Goal: Feedback & Contribution: Contribute content

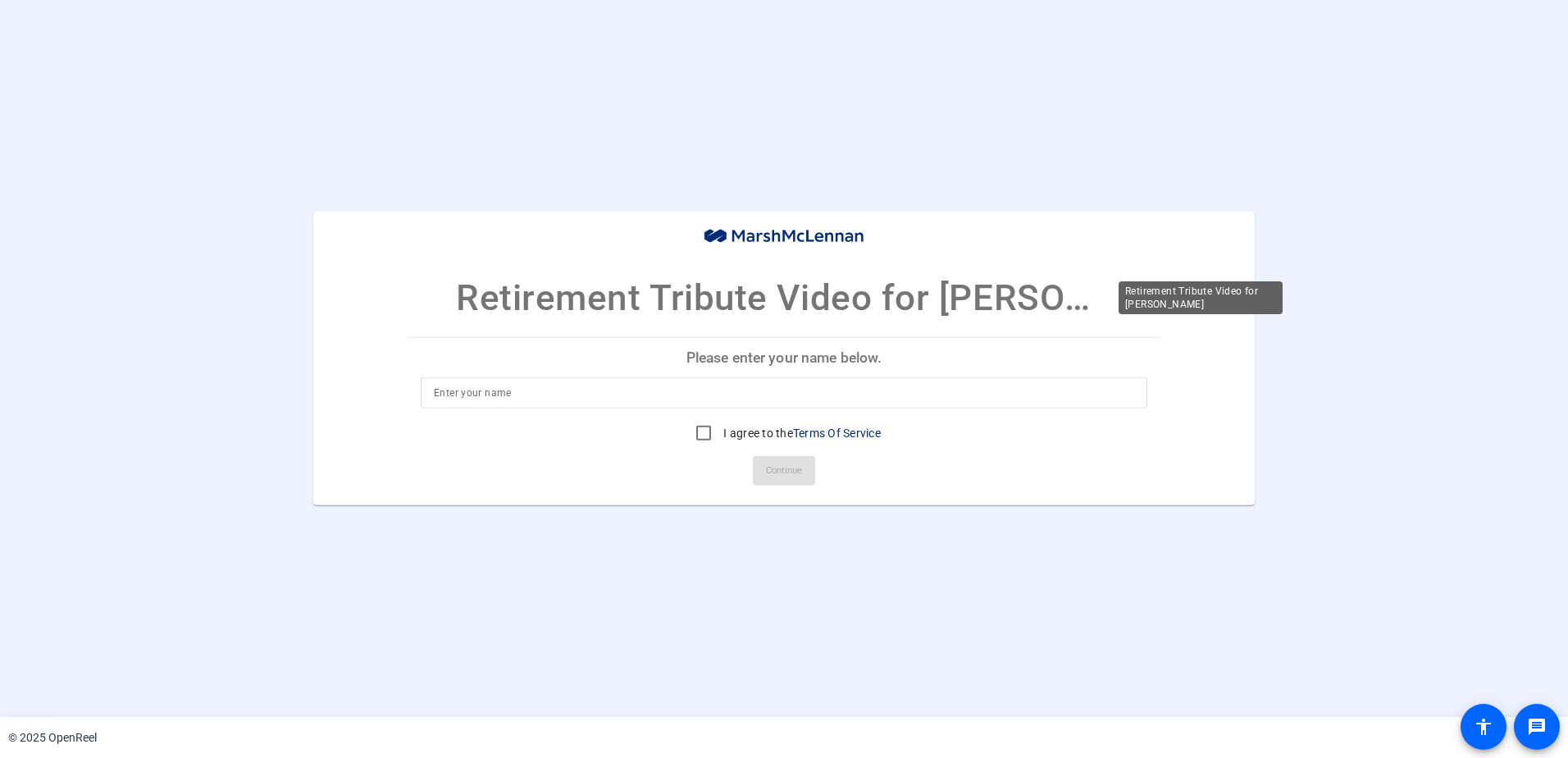
drag, startPoint x: 846, startPoint y: 294, endPoint x: 1181, endPoint y: 315, distance: 335.7
click at [1181, 315] on mat-card-title "Retirement Tribute Video for [PERSON_NAME]" at bounding box center [783, 268] width 941 height 113
drag, startPoint x: 1181, startPoint y: 315, endPoint x: 1057, endPoint y: 369, distance: 135.2
click at [1057, 369] on p "Please enter your name below." at bounding box center [784, 357] width 753 height 39
click at [746, 399] on input at bounding box center [784, 393] width 701 height 20
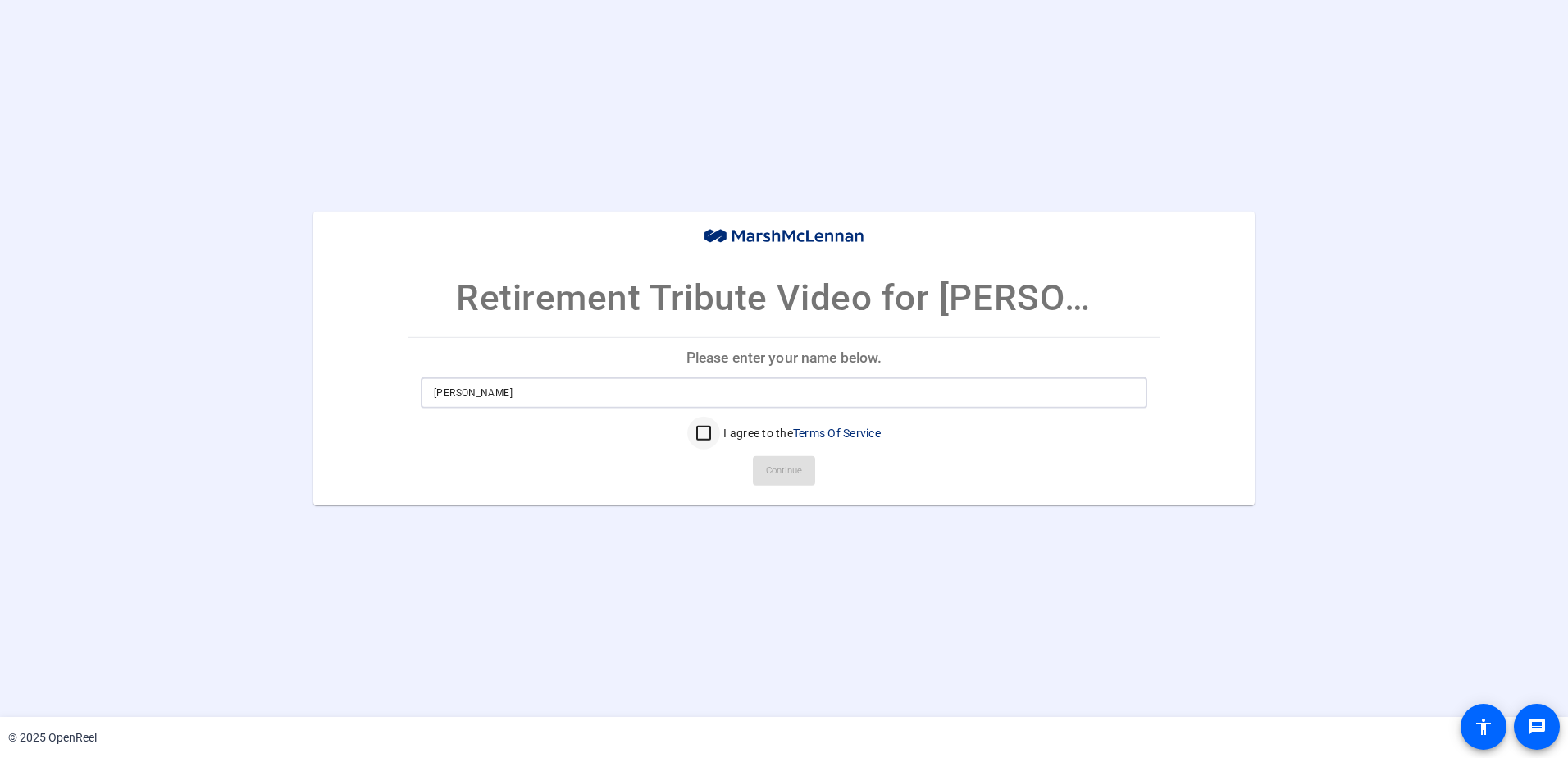
type input "[PERSON_NAME]"
click at [697, 446] on input "I agree to the Terms Of Service" at bounding box center [703, 433] width 33 height 33
checkbox input "true"
click at [773, 482] on span "Continue" at bounding box center [784, 470] width 36 height 24
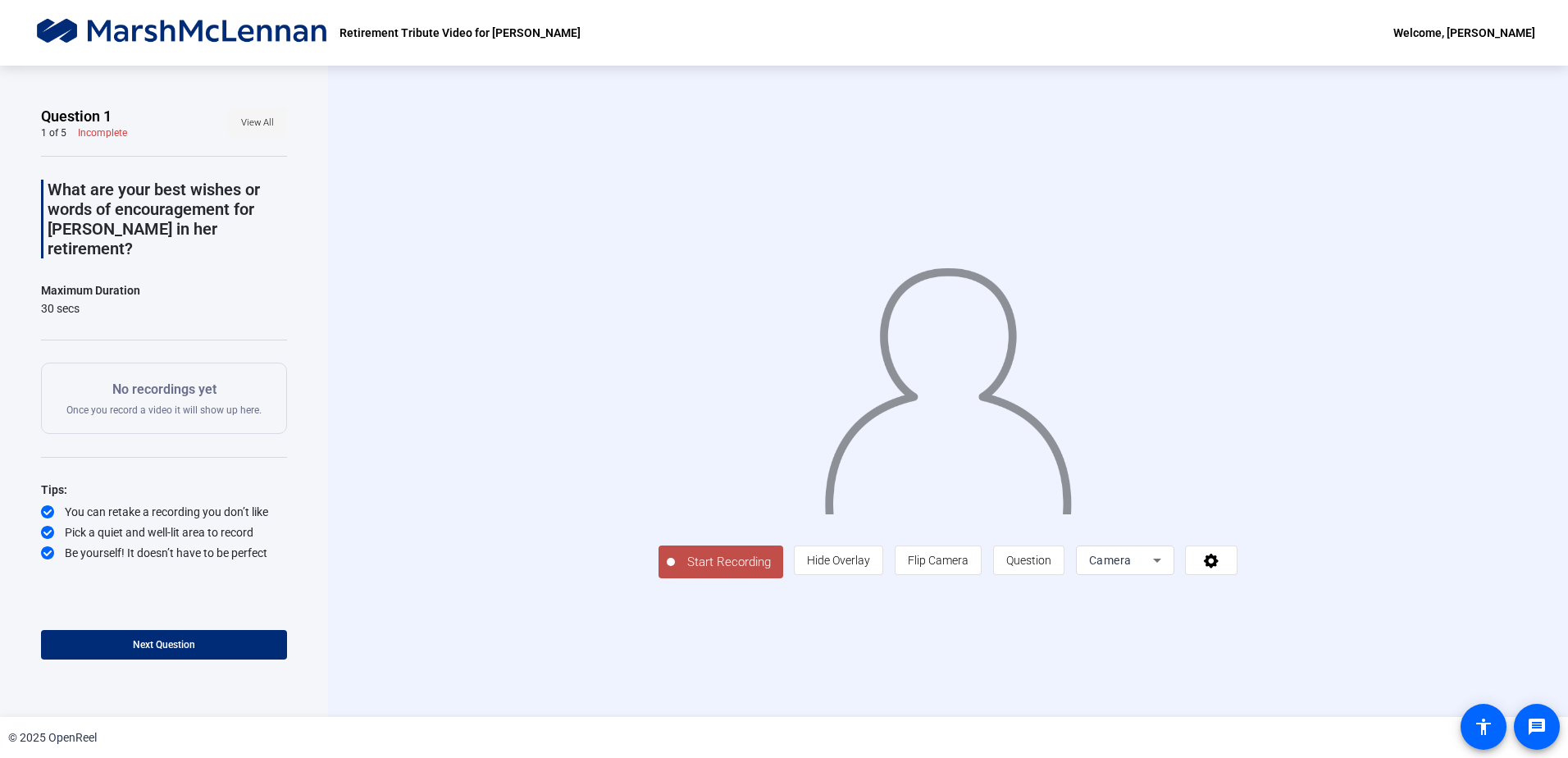
click at [263, 134] on span "View All" at bounding box center [257, 122] width 33 height 24
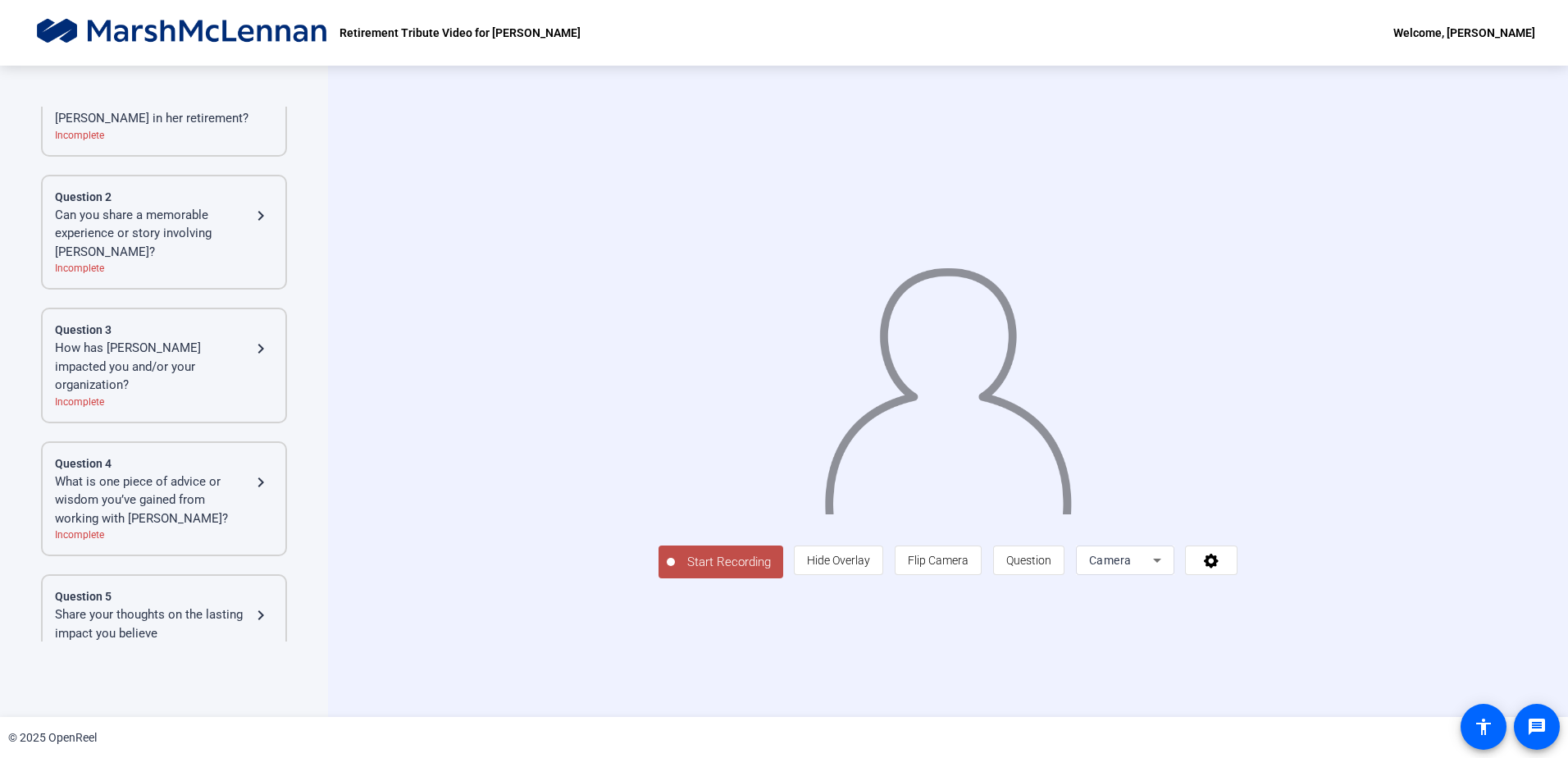
scroll to position [153, 0]
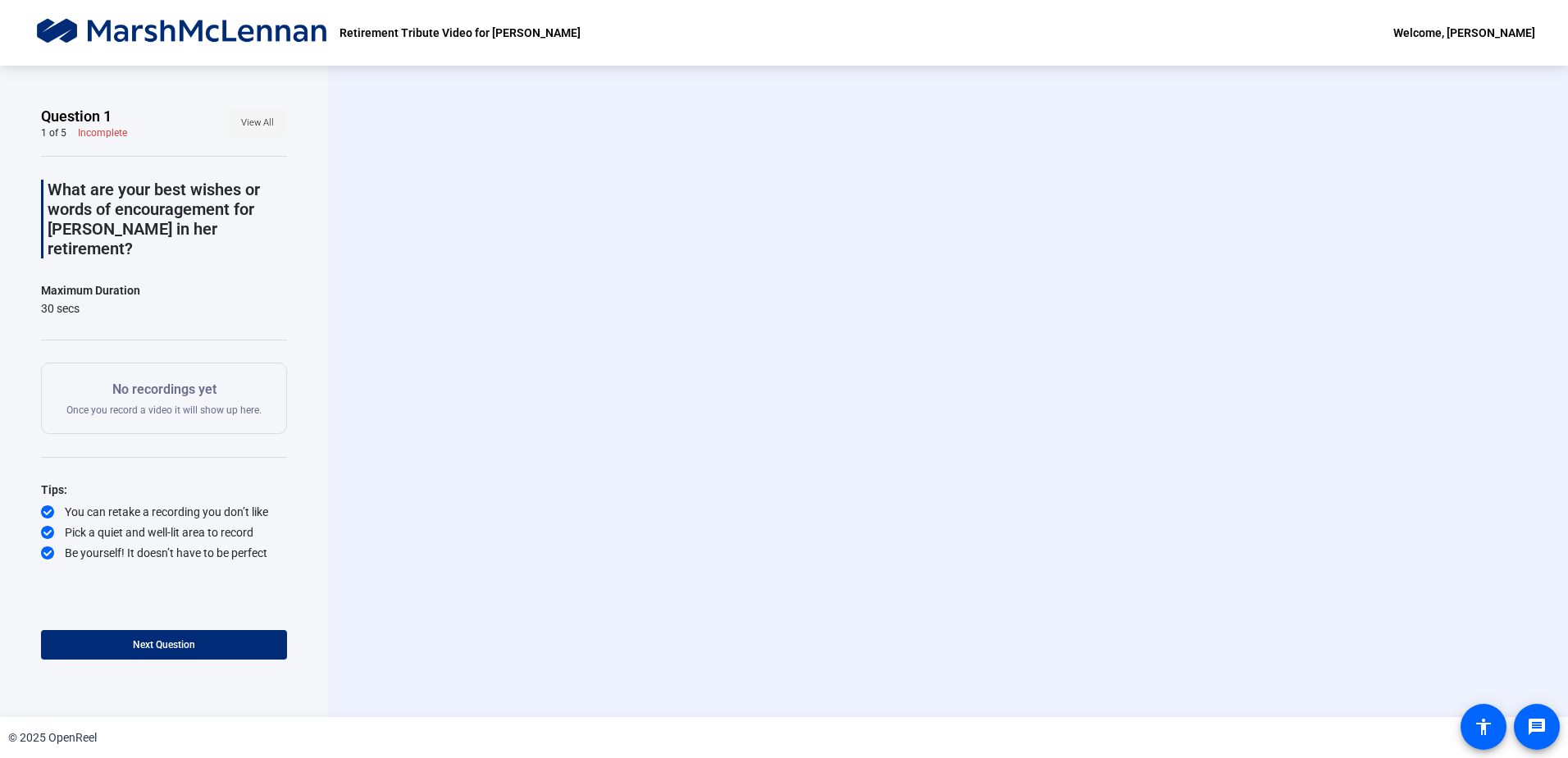
click at [250, 137] on span at bounding box center [257, 122] width 59 height 39
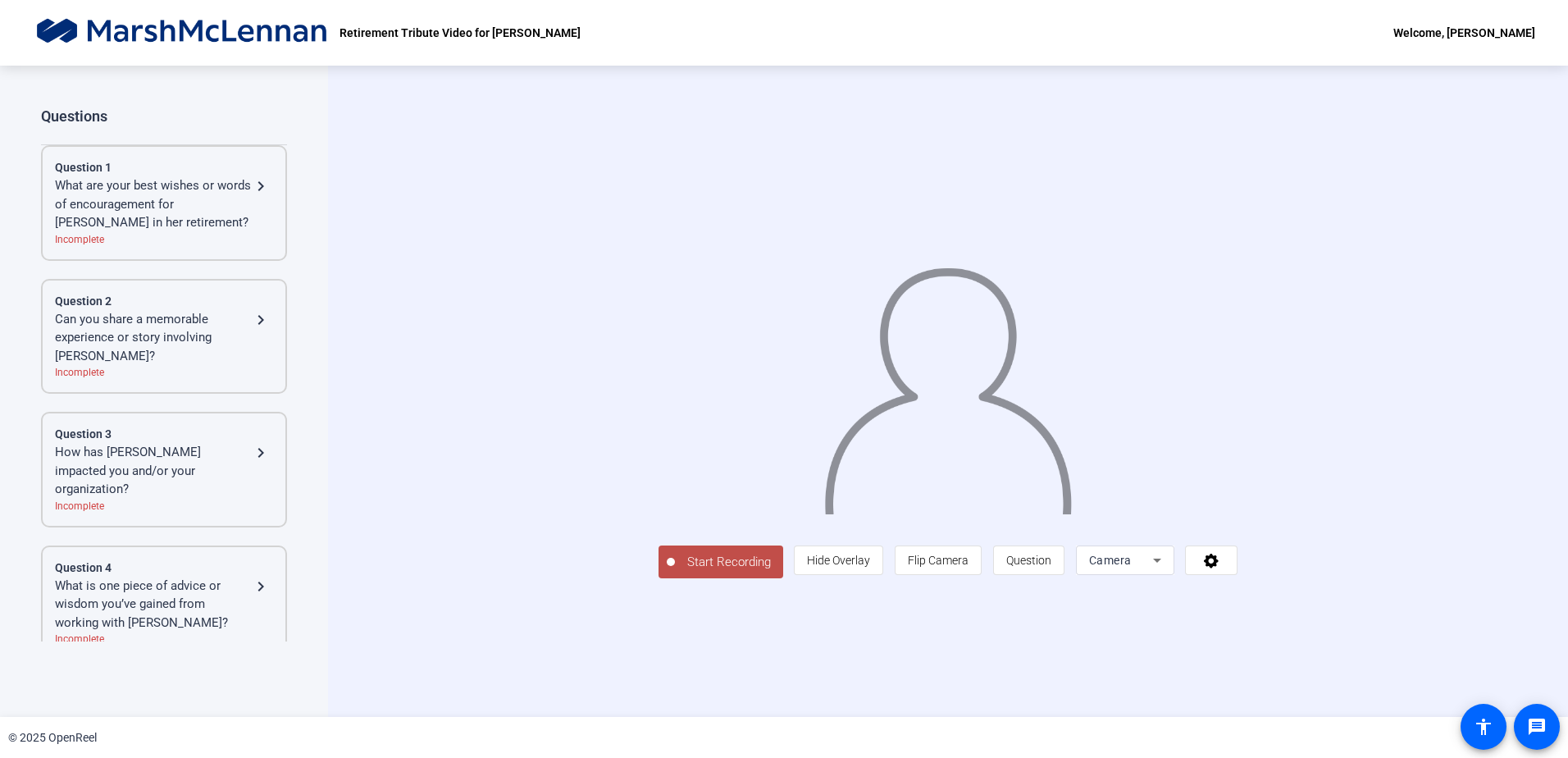
click at [224, 223] on div "What are your best wishes or words of encouragement for [PERSON_NAME] in her re…" at bounding box center [153, 205] width 196 height 56
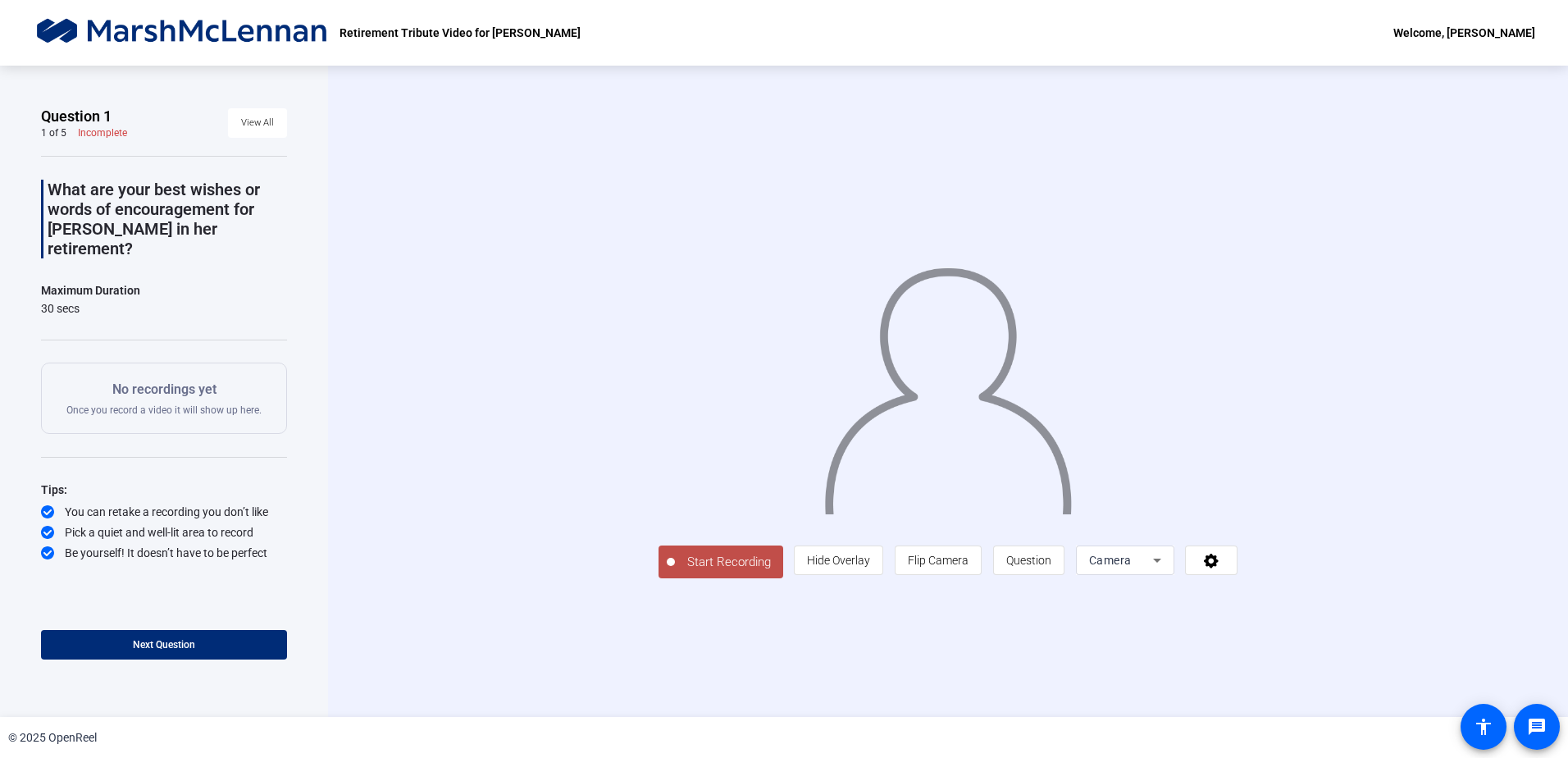
click at [675, 571] on span "Start Recording" at bounding box center [730, 562] width 109 height 19
click at [658, 579] on button "Start Recording" at bounding box center [721, 561] width 125 height 33
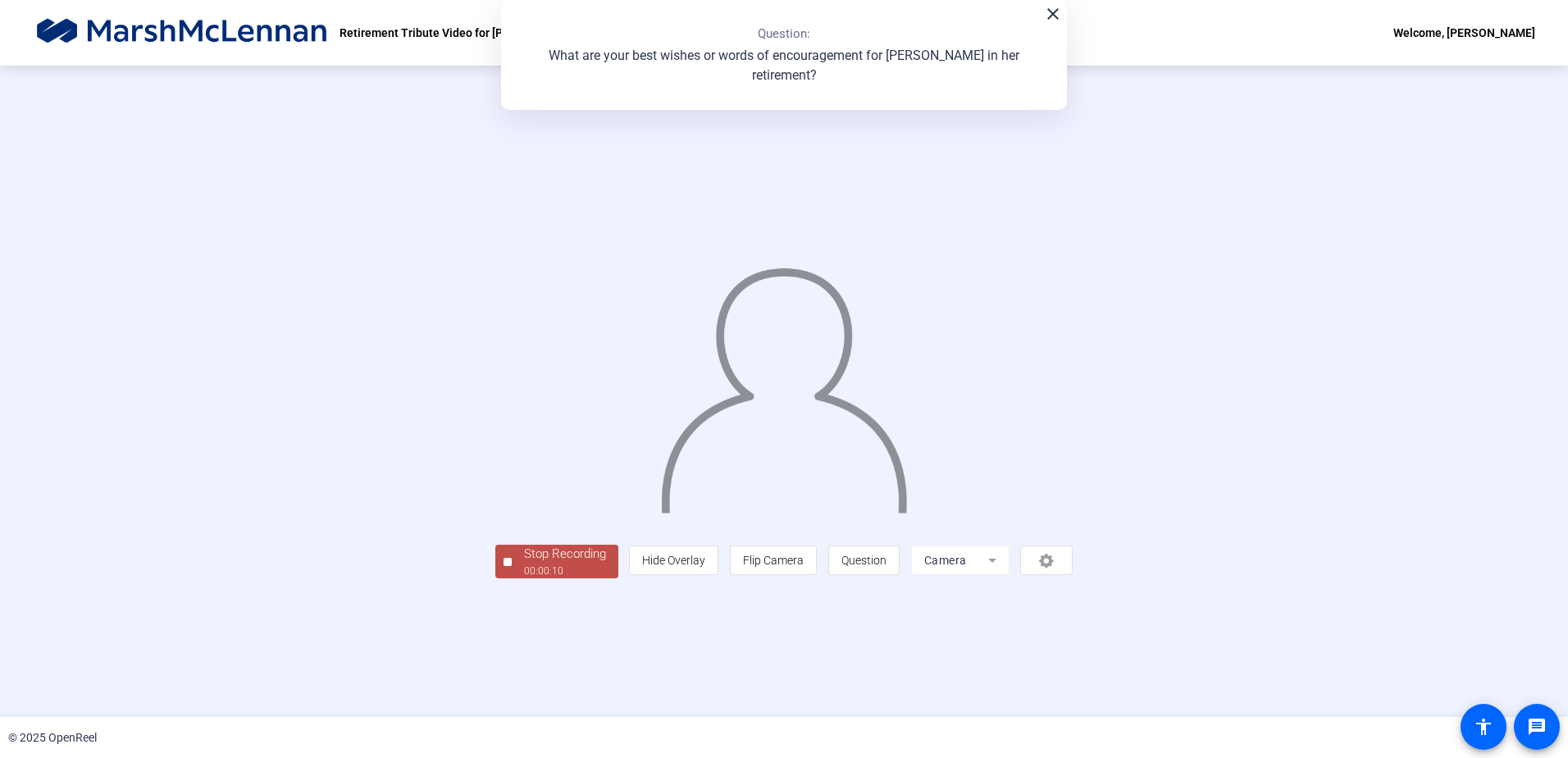
click at [503, 566] on div at bounding box center [507, 561] width 8 height 8
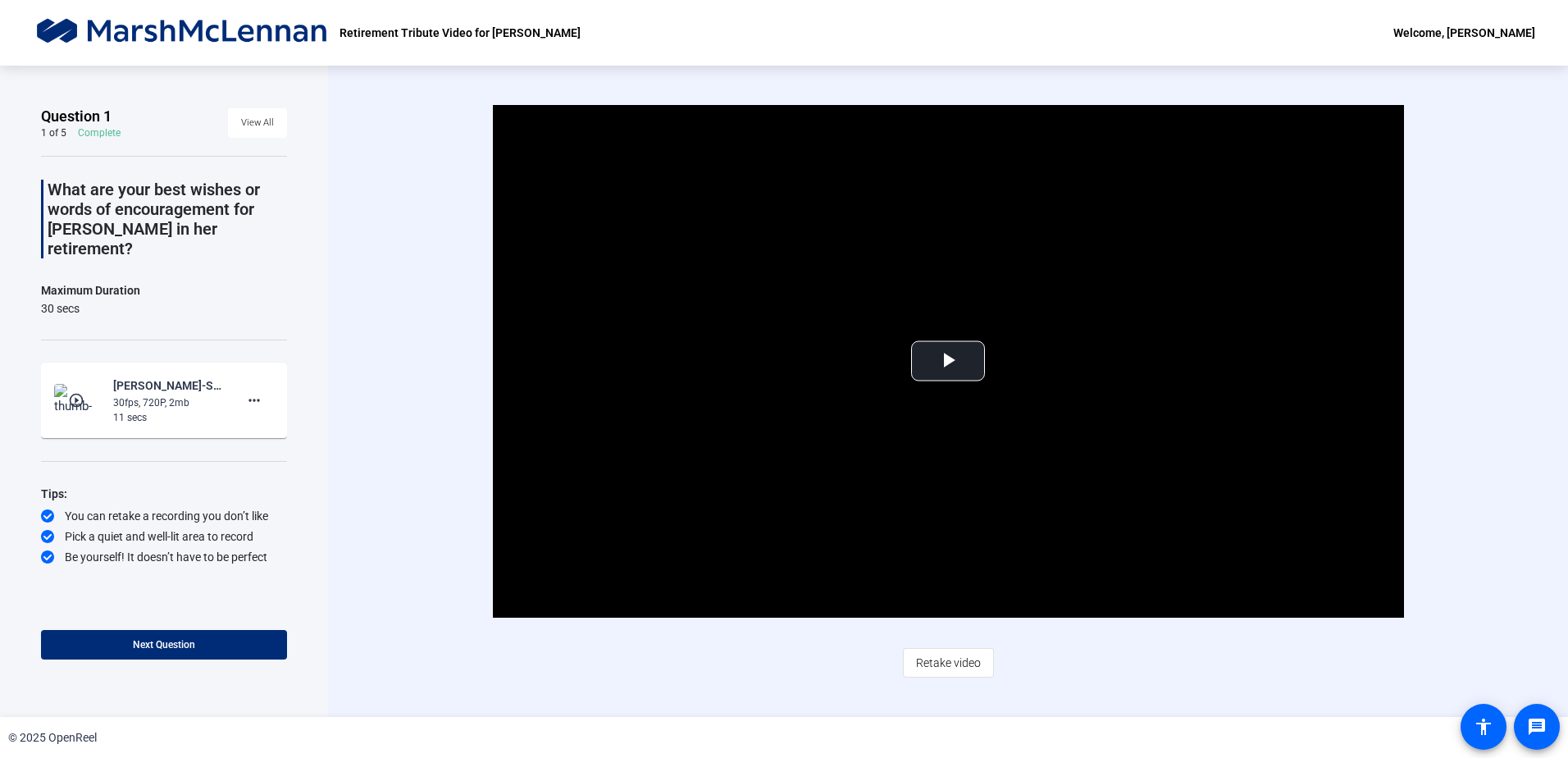
click at [102, 383] on div "play_circle_outline Courtney Gatto-Senior living-Retirement Tribute Video for J…" at bounding box center [164, 400] width 220 height 49
click at [77, 392] on mat-icon "play_circle_outline" at bounding box center [78, 400] width 20 height 16
click at [948, 361] on span "Video Player" at bounding box center [948, 361] width 0 height 0
